Goal: Transaction & Acquisition: Obtain resource

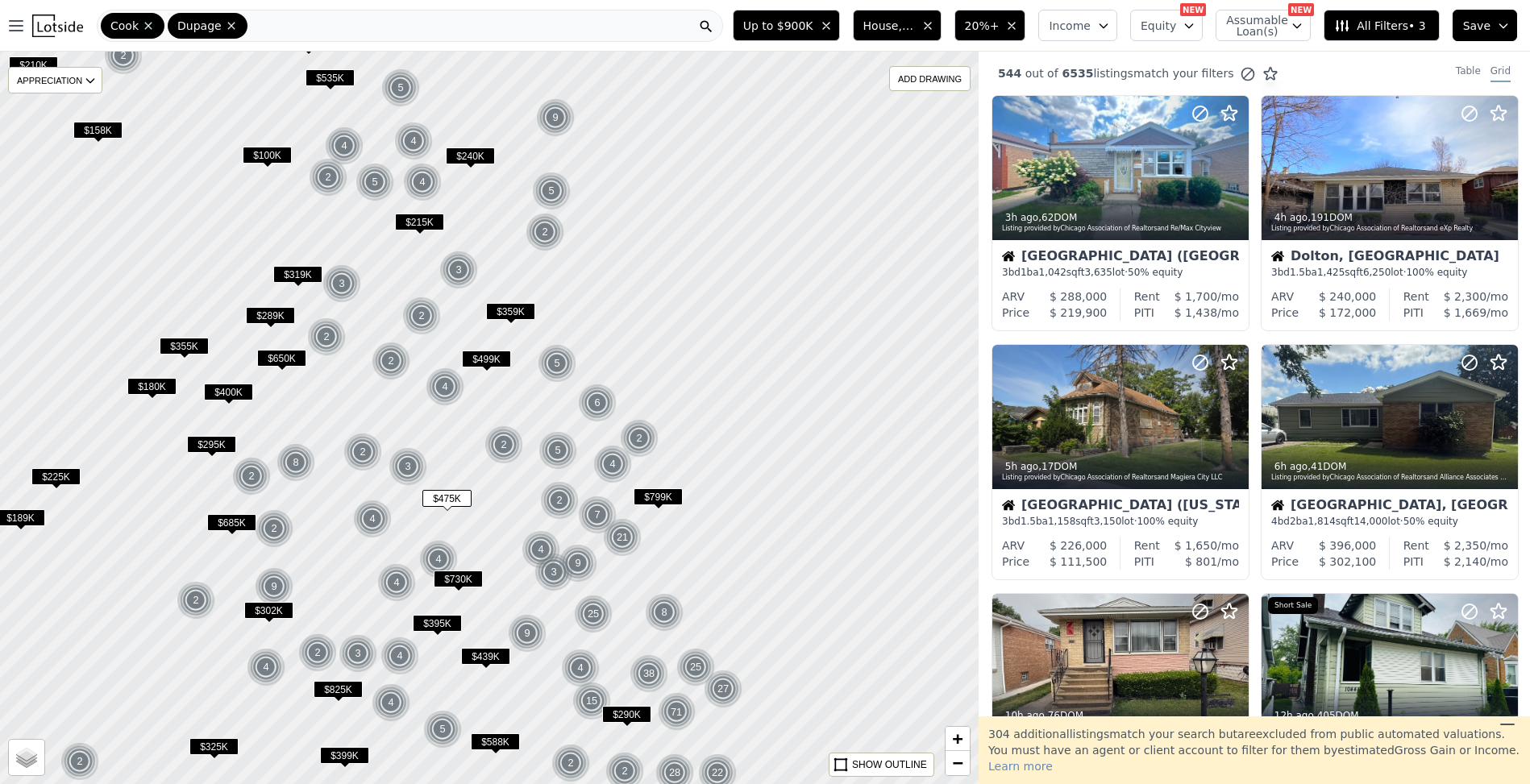
click at [366, 31] on div "Cook Dupage" at bounding box center [410, 26] width 626 height 32
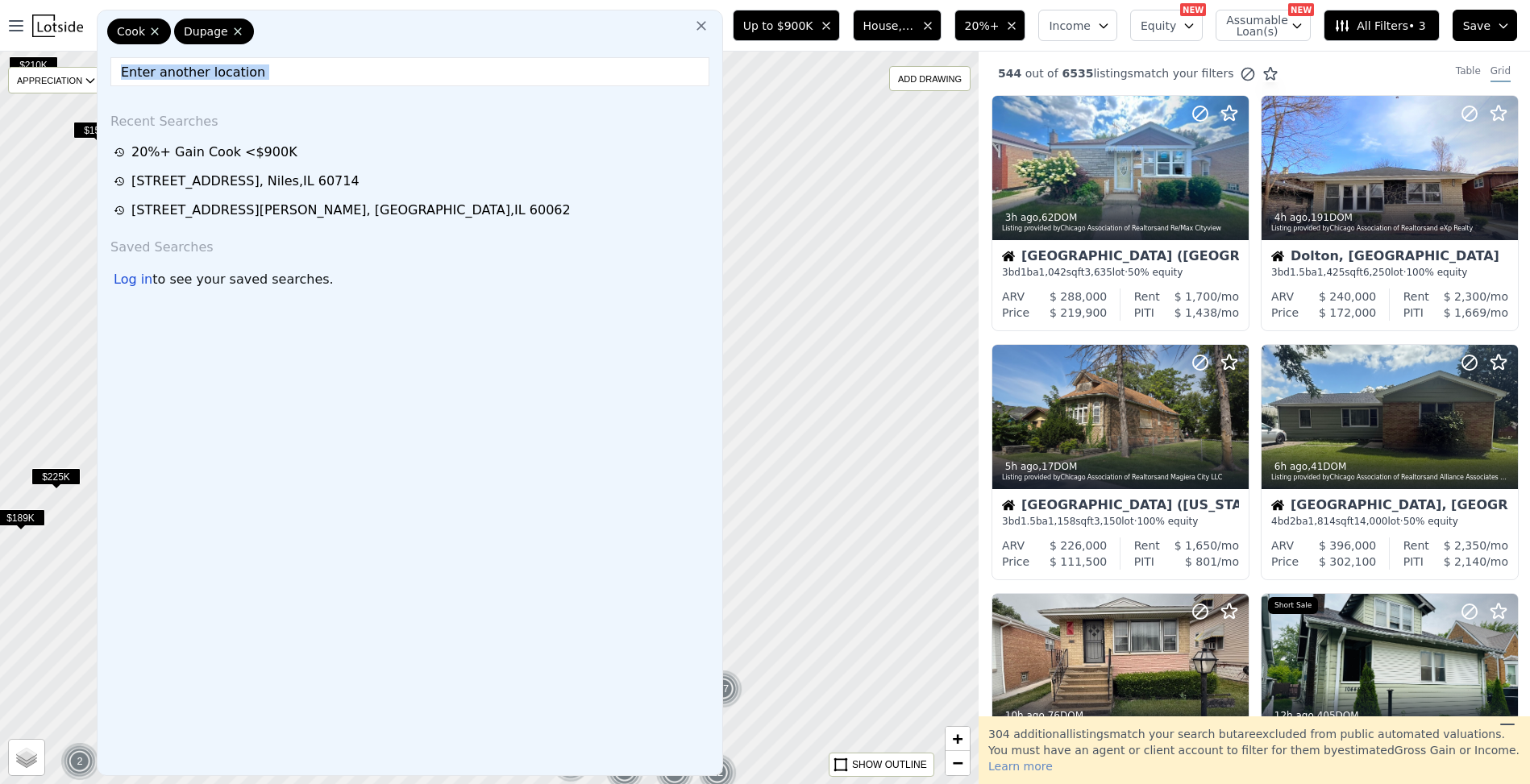
click at [366, 31] on div "Cook Dupage" at bounding box center [410, 34] width 612 height 32
click at [287, 76] on input "text" at bounding box center [410, 71] width 599 height 29
paste input "[STREET_ADDRESS]"
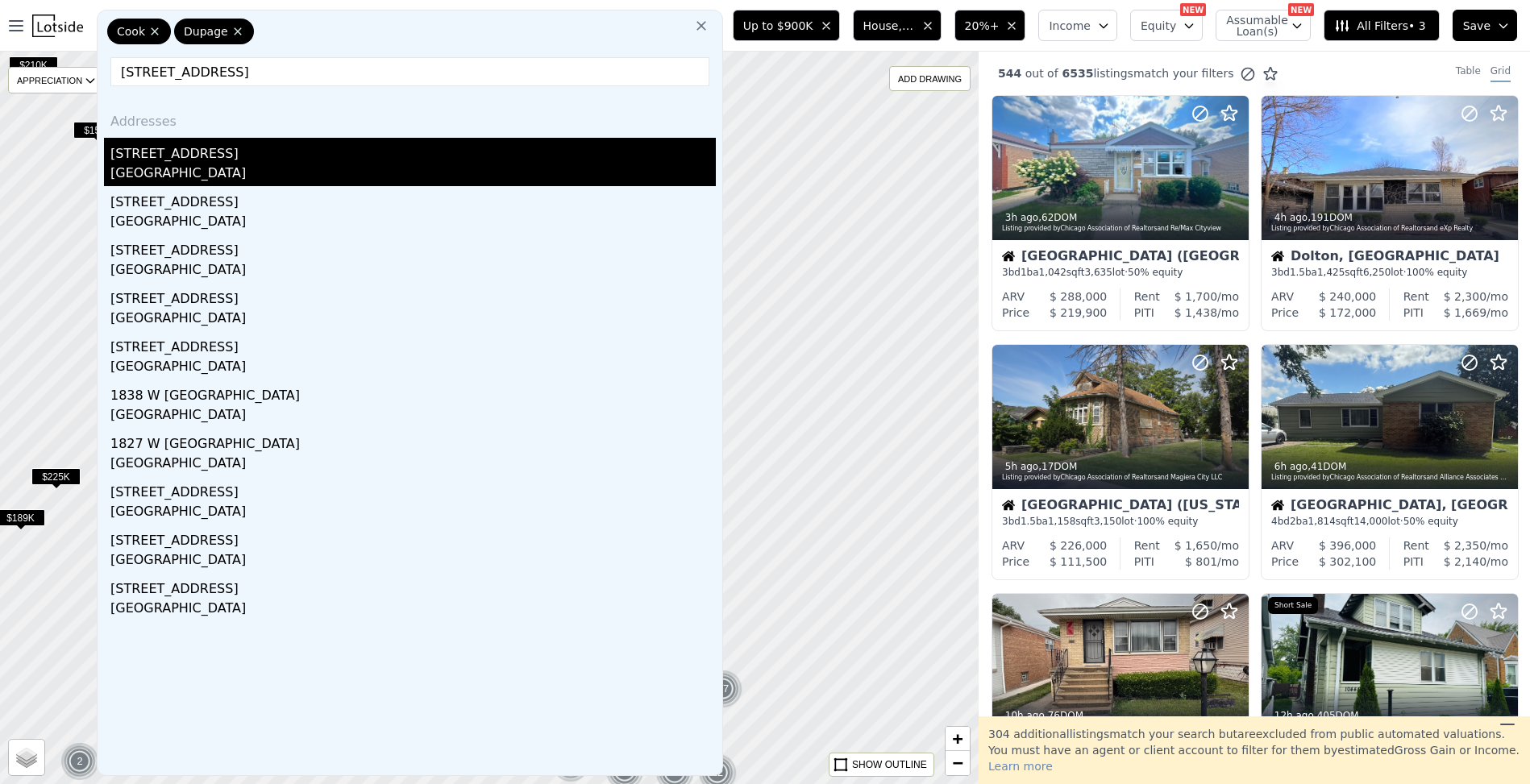
type input "[STREET_ADDRESS]"
click at [249, 138] on div "[STREET_ADDRESS]" at bounding box center [413, 150] width 606 height 26
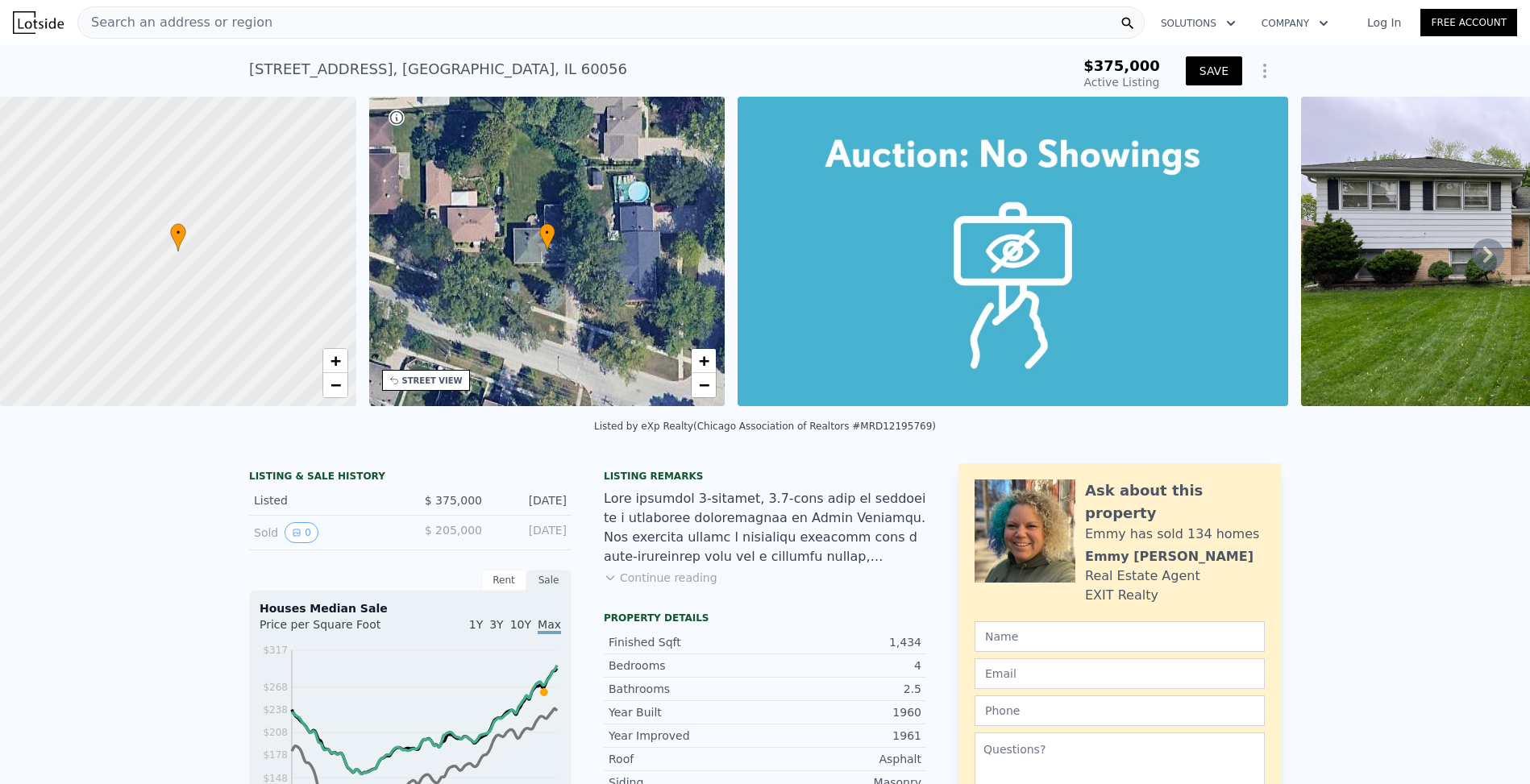
click at [1205, 58] on button "SAVE" at bounding box center [1214, 70] width 56 height 29
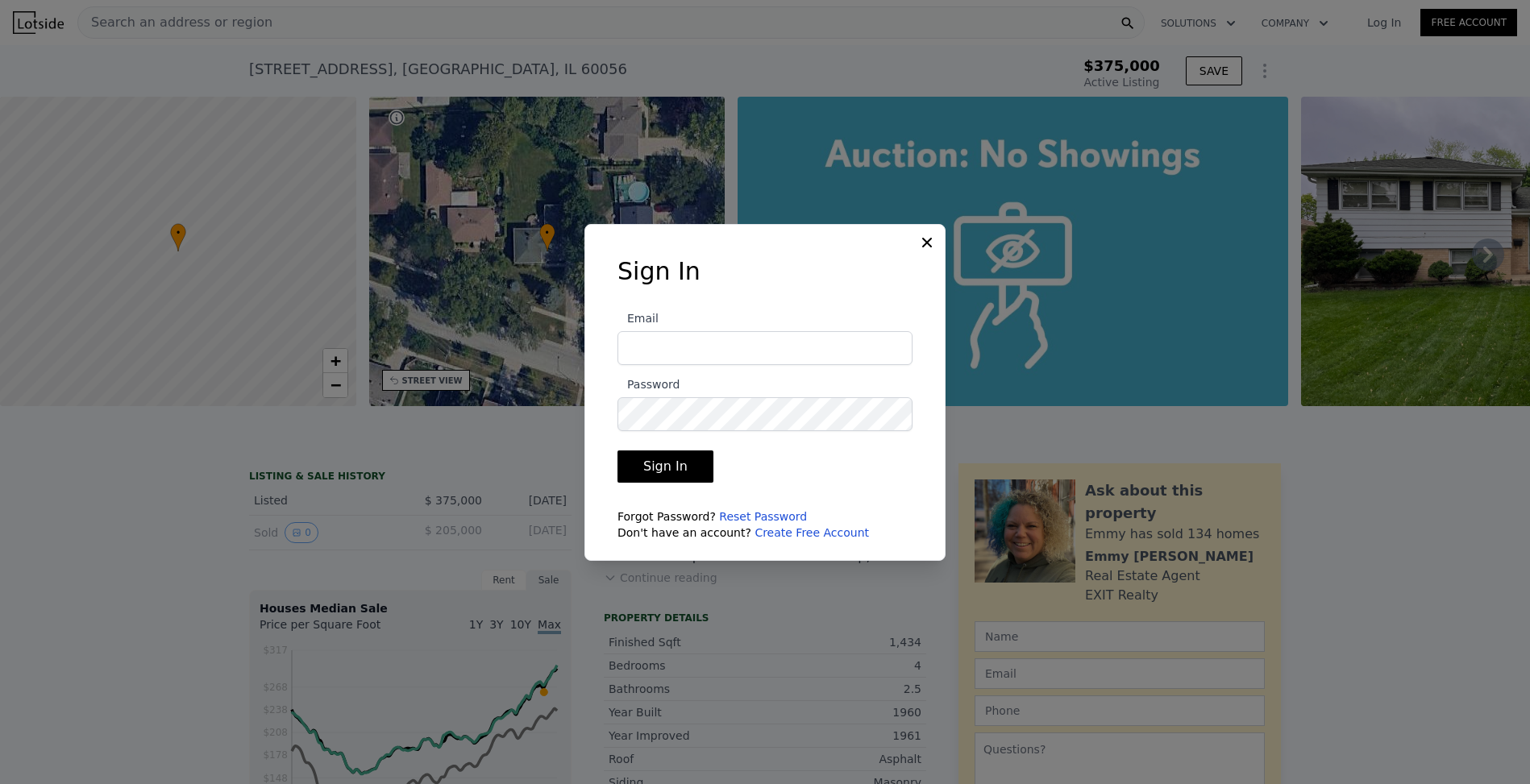
type input "[EMAIL_ADDRESS][DOMAIN_NAME]"
click at [663, 474] on button "Sign In" at bounding box center [665, 466] width 96 height 32
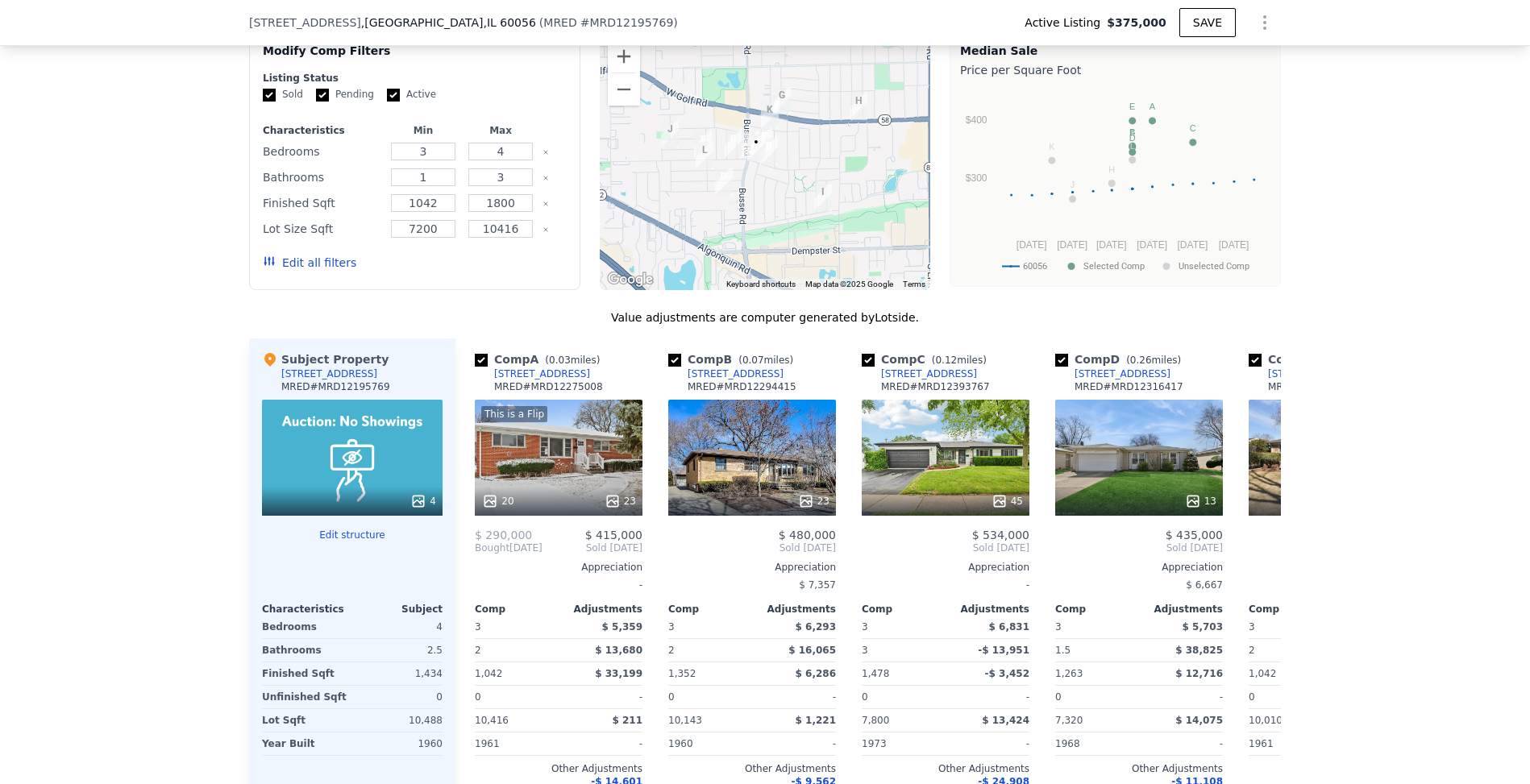
scroll to position [1687, 0]
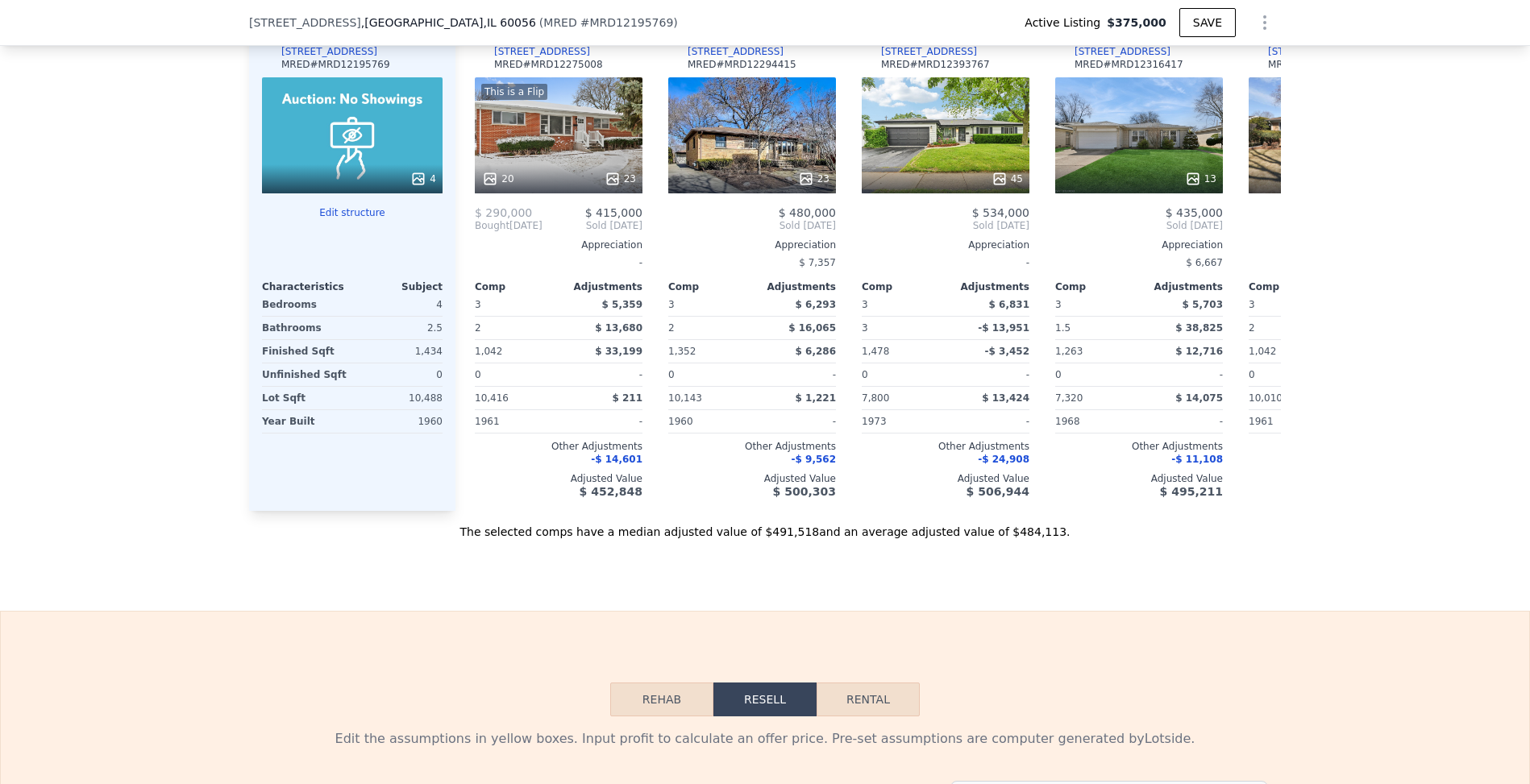
checkbox input "false"
type input "$ 480,000"
type input "$ 105,000"
type input "-$ 14,139"
